Goal: Transaction & Acquisition: Purchase product/service

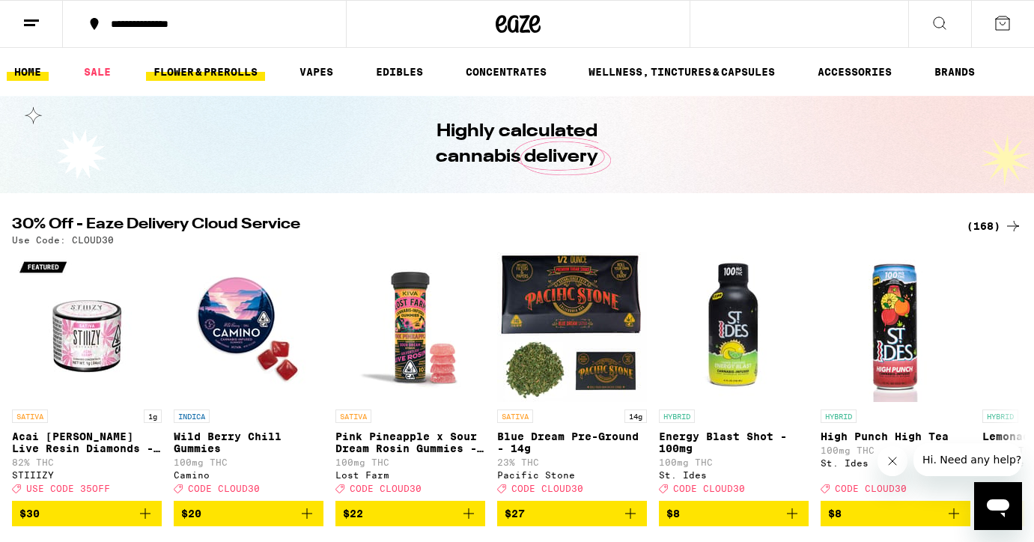
click at [216, 73] on link "FLOWER & PREROLLS" at bounding box center [205, 72] width 119 height 18
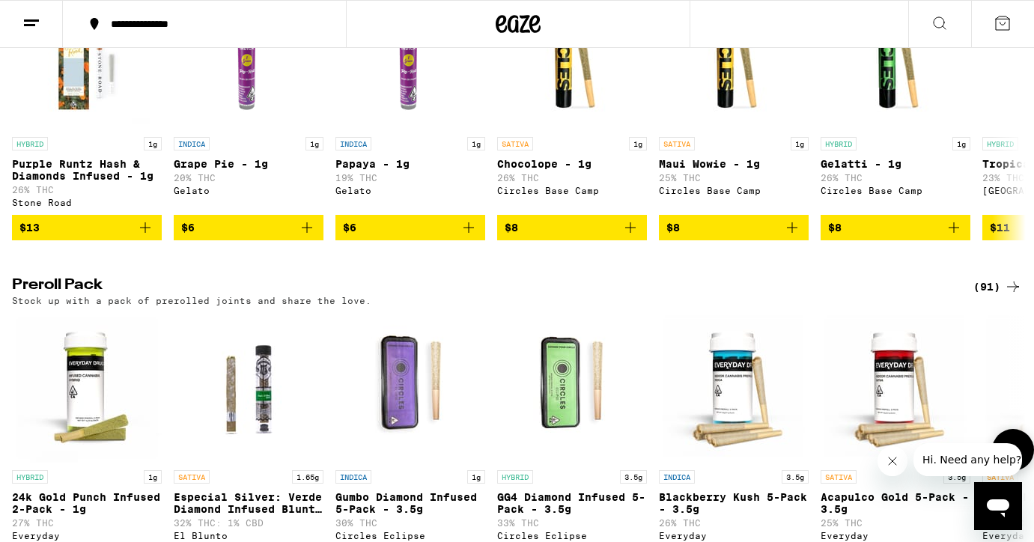
scroll to position [1100, 0]
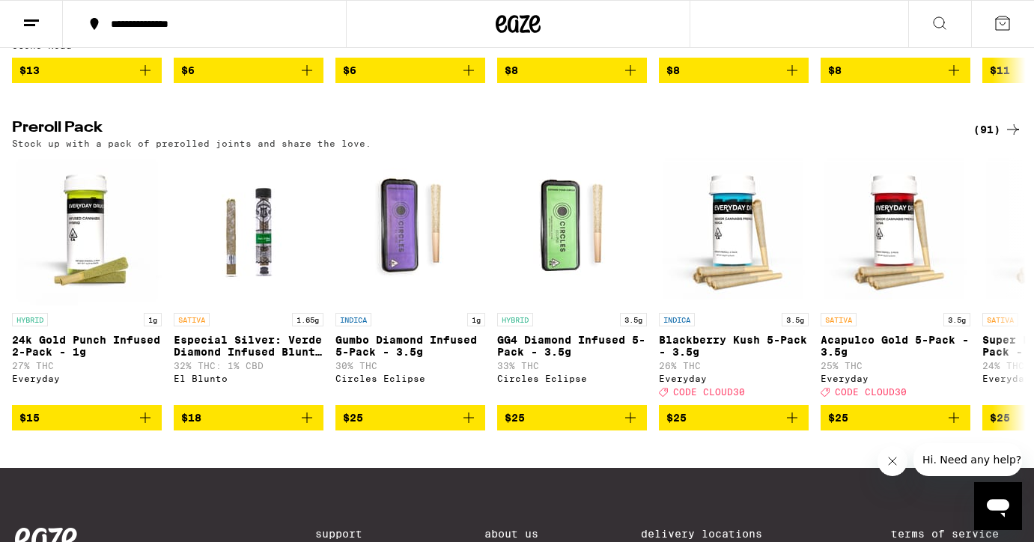
click at [988, 138] on div "(91)" at bounding box center [997, 129] width 49 height 18
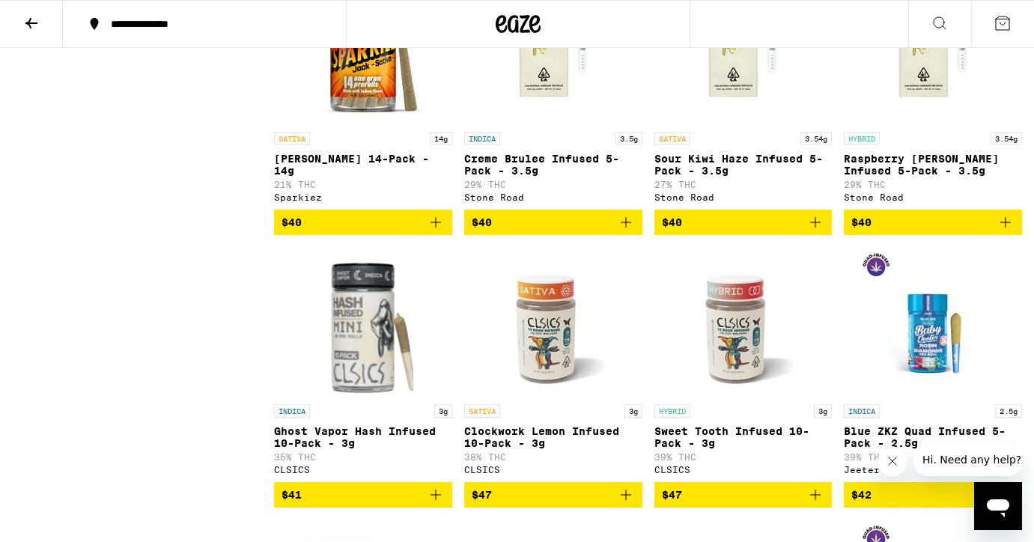
scroll to position [4469, 0]
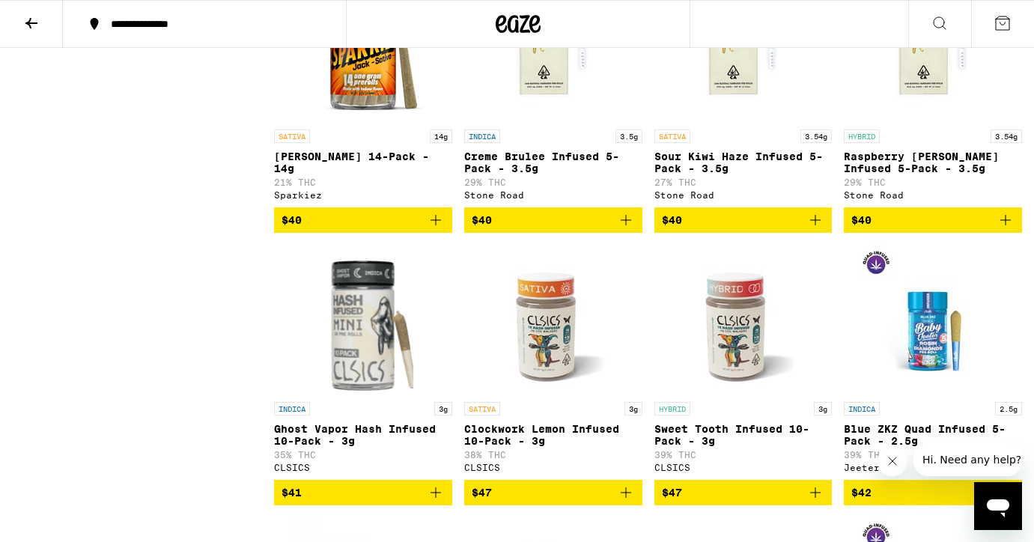
click at [436, 229] on icon "Add to bag" at bounding box center [436, 220] width 18 height 18
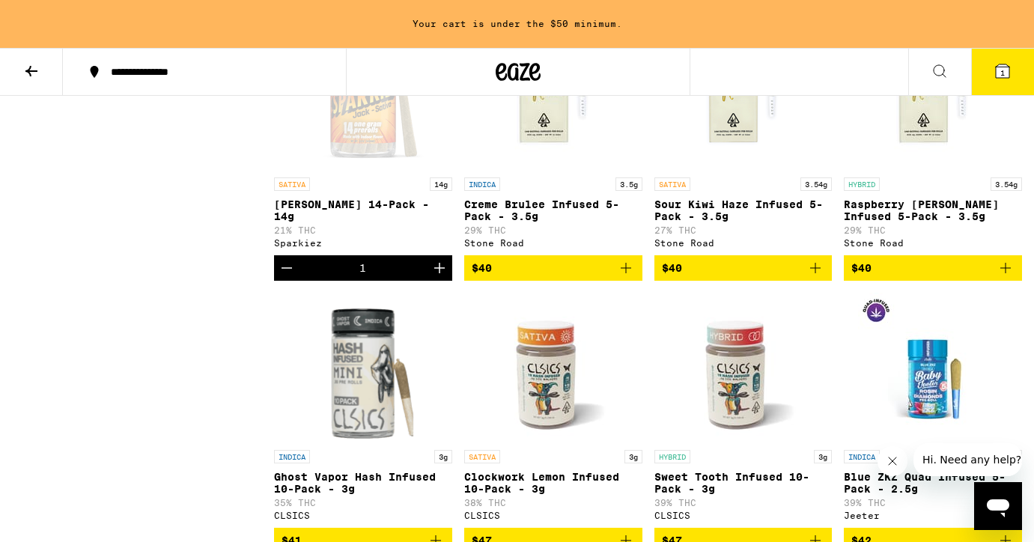
click at [439, 273] on icon "Increment" at bounding box center [439, 268] width 10 height 10
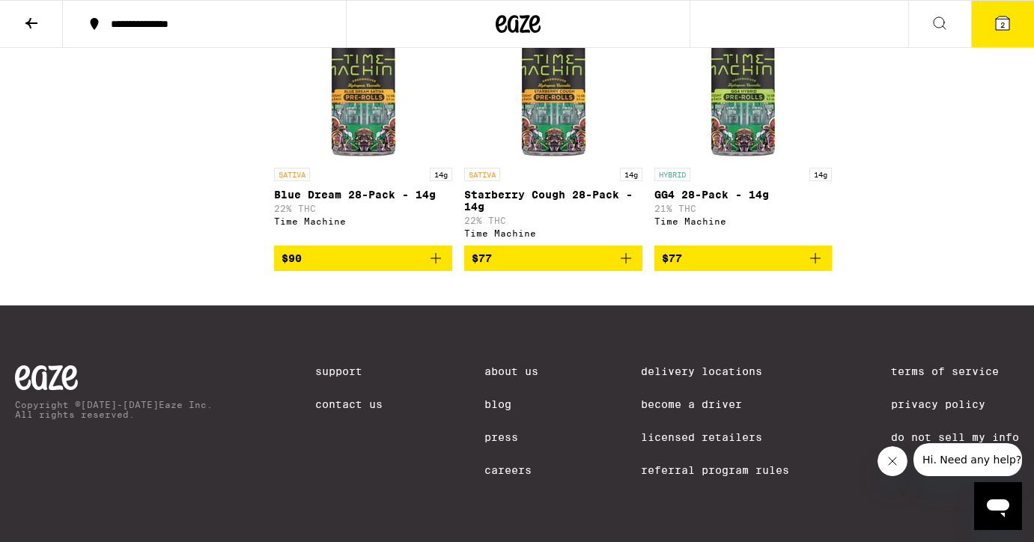
scroll to position [6413, 0]
click at [1004, 18] on icon at bounding box center [1001, 22] width 13 height 13
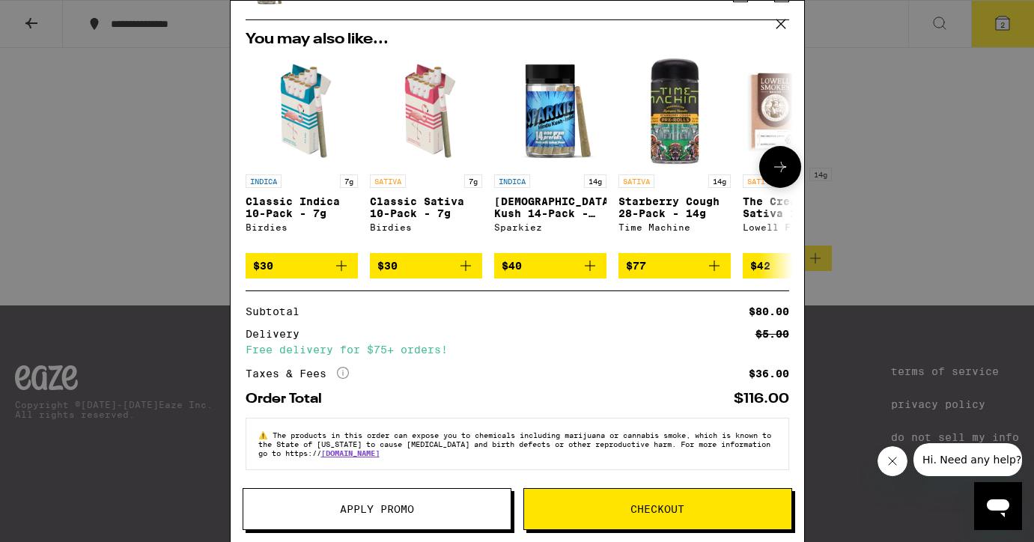
scroll to position [95, 0]
click at [648, 509] on span "Checkout" at bounding box center [657, 509] width 54 height 10
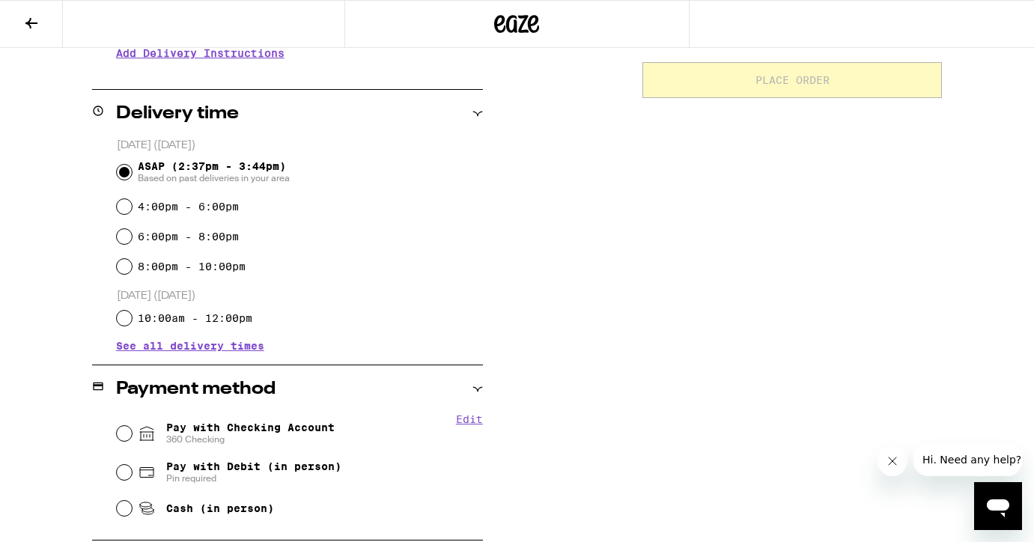
scroll to position [341, 0]
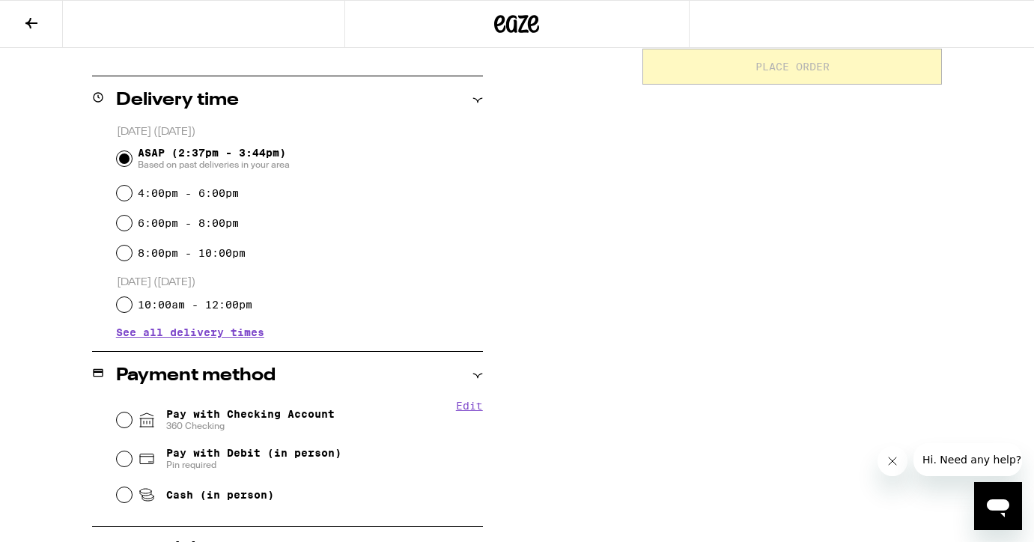
click at [122, 421] on input "Pay with Checking Account 360 Checking" at bounding box center [124, 419] width 15 height 15
radio input "true"
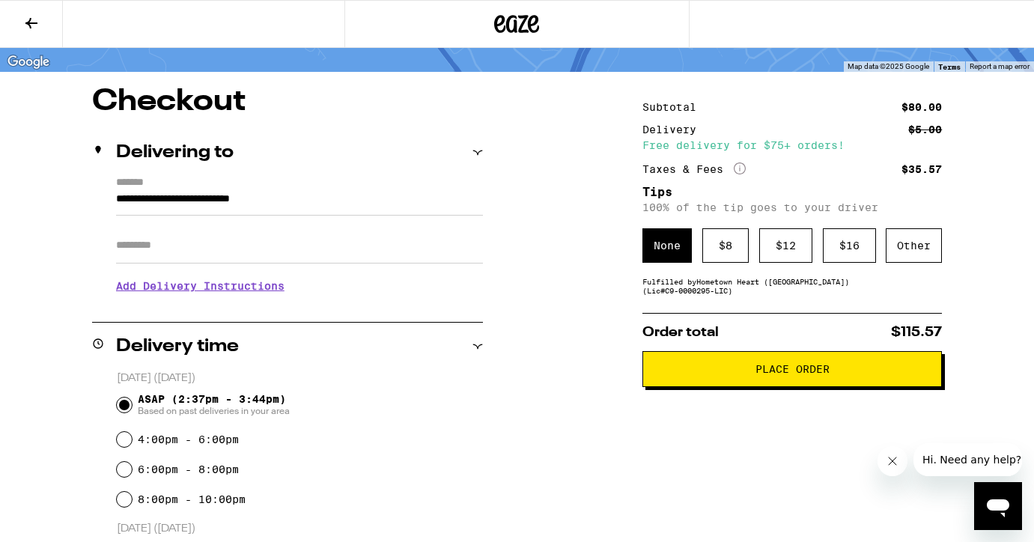
scroll to position [94, 0]
click at [921, 257] on div "Other" at bounding box center [913, 245] width 56 height 34
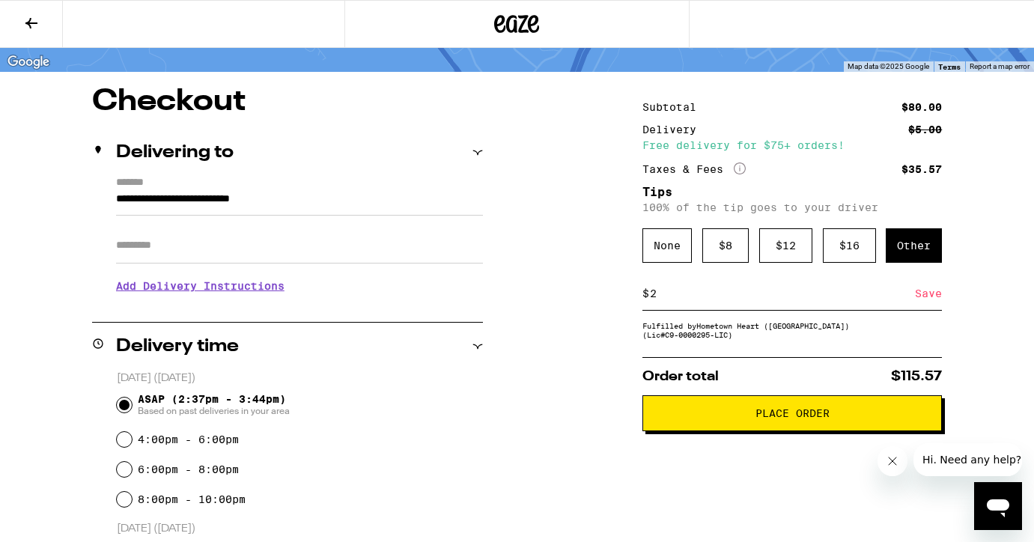
type input "2"
click at [929, 296] on div "Save" at bounding box center [928, 293] width 27 height 33
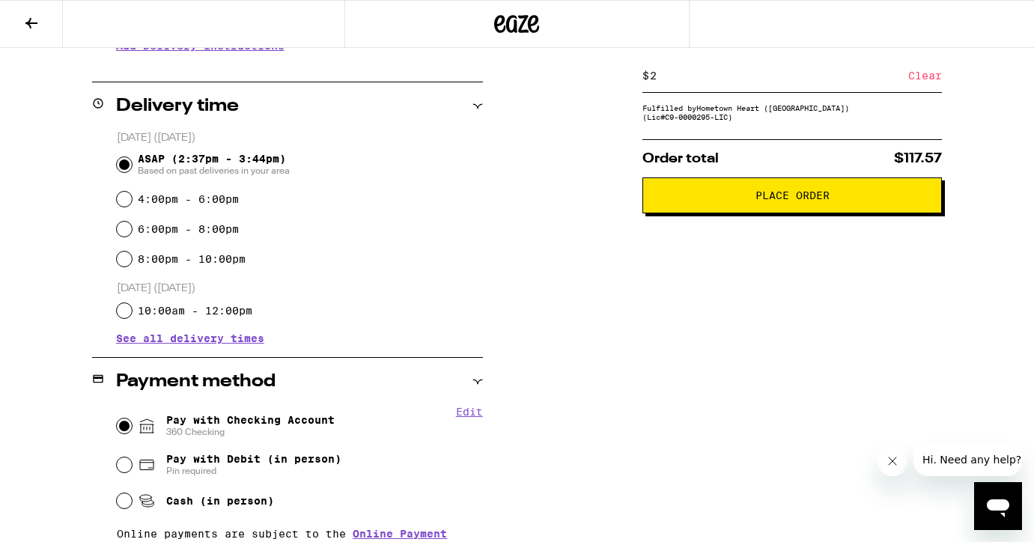
scroll to position [330, 0]
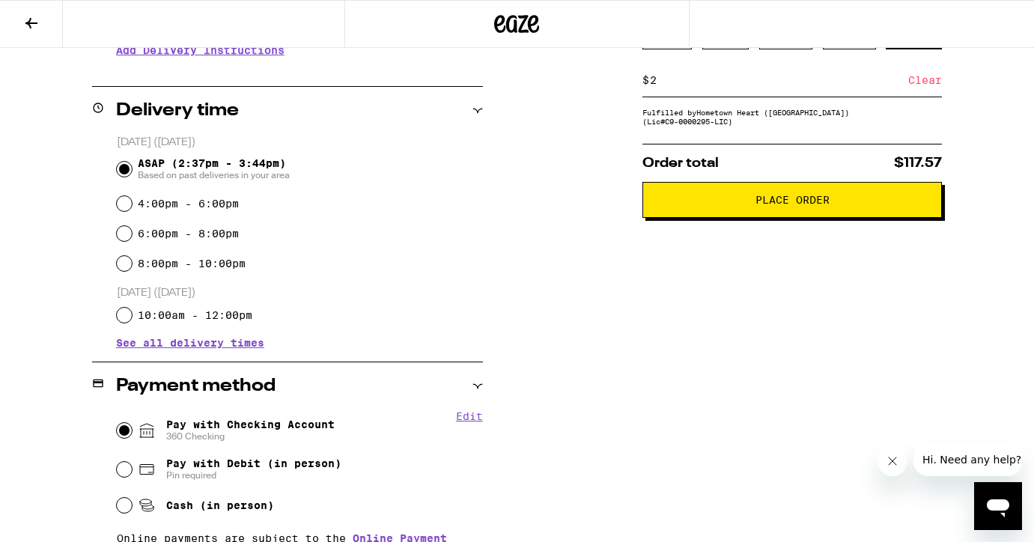
click at [798, 205] on span "Place Order" at bounding box center [792, 200] width 74 height 10
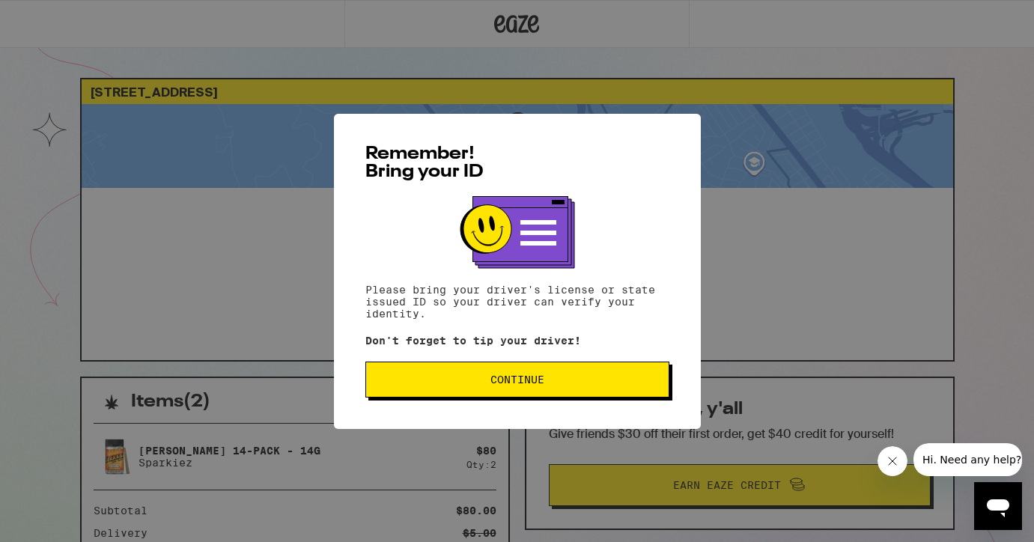
click at [591, 371] on button "Continue" at bounding box center [517, 379] width 304 height 36
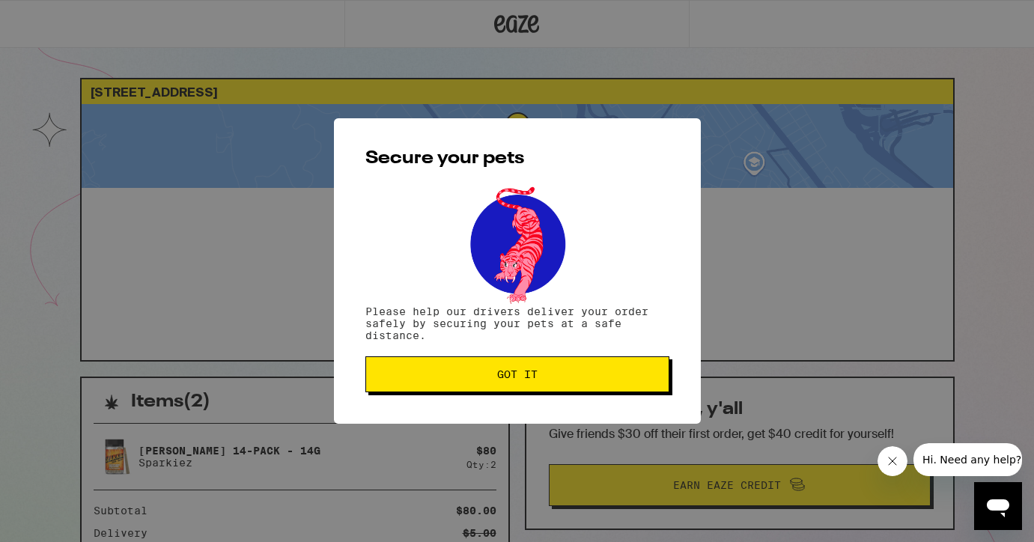
click at [591, 371] on span "Got it" at bounding box center [517, 374] width 278 height 10
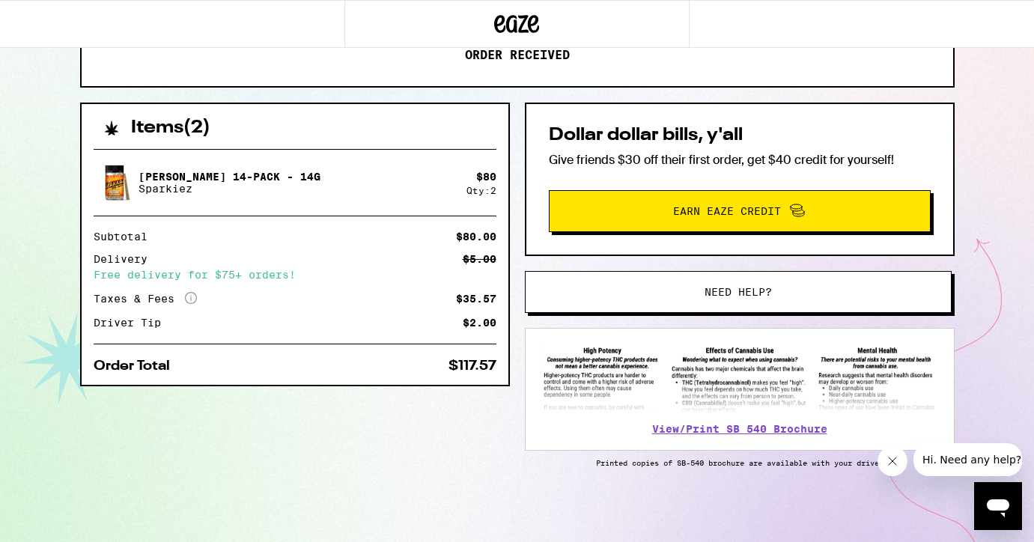
scroll to position [277, 0]
click at [695, 429] on link "View/Print SB 540 Brochure" at bounding box center [739, 429] width 175 height 12
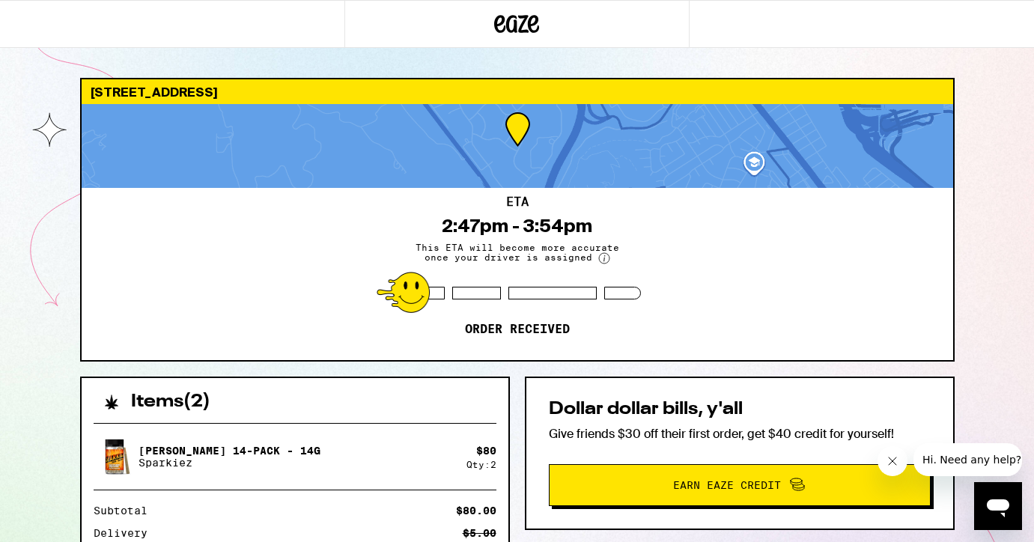
scroll to position [0, 0]
